Goal: Task Accomplishment & Management: Use online tool/utility

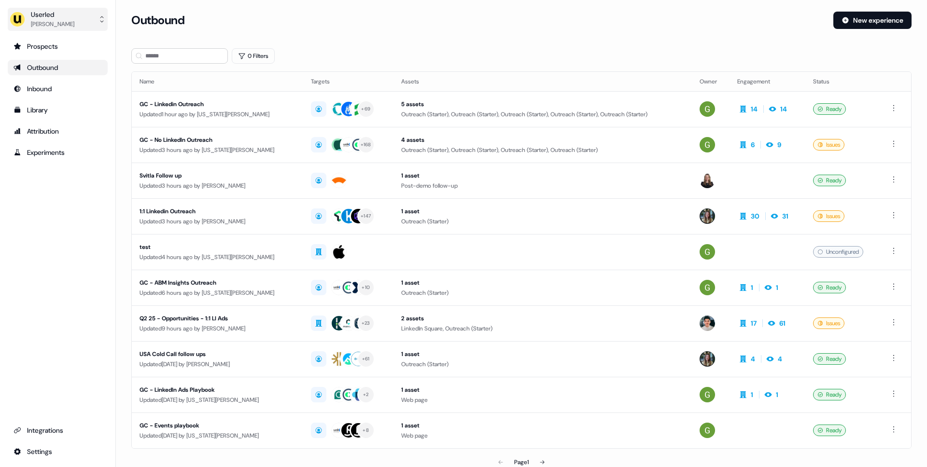
click at [68, 20] on div "[PERSON_NAME]" at bounding box center [52, 24] width 43 height 10
click at [53, 44] on div "Impersonate (Admin)" at bounding box center [58, 45] width 92 height 17
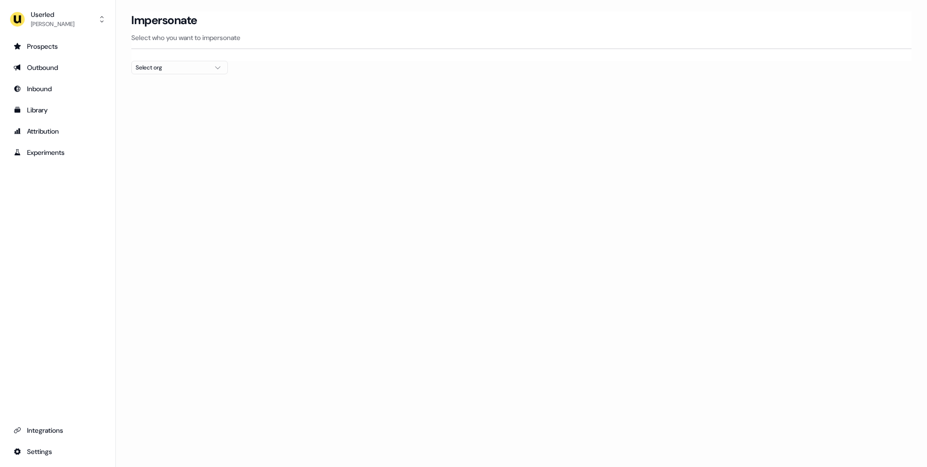
click at [176, 71] on div "Select org" at bounding box center [172, 68] width 72 height 10
type input "*****"
click at [168, 101] on div "AffiniPay" at bounding box center [180, 102] width 96 height 15
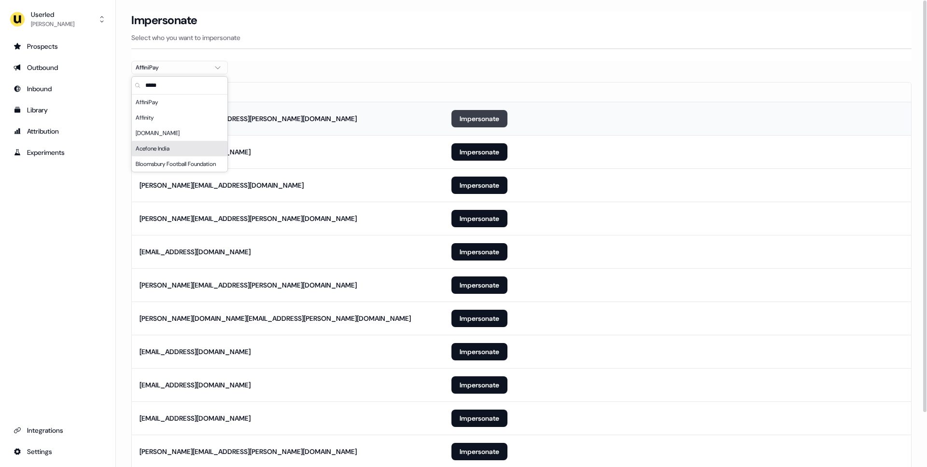
click at [463, 119] on button "Impersonate" at bounding box center [480, 118] width 56 height 17
